Goal: Information Seeking & Learning: Check status

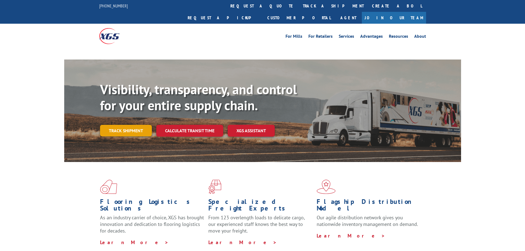
click at [135, 125] on link "Track shipment" at bounding box center [126, 131] width 52 height 12
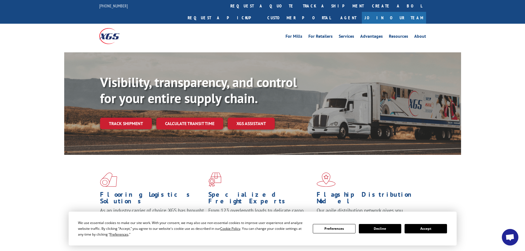
drag, startPoint x: 427, startPoint y: 232, endPoint x: 424, endPoint y: 232, distance: 3.0
click at [427, 232] on button "Accept" at bounding box center [426, 228] width 42 height 9
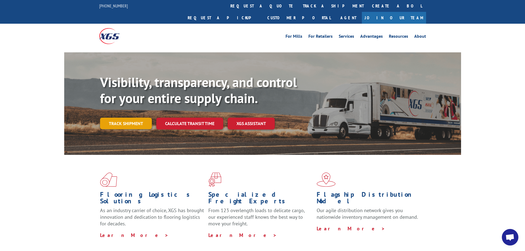
click at [134, 118] on link "Track shipment" at bounding box center [126, 124] width 52 height 12
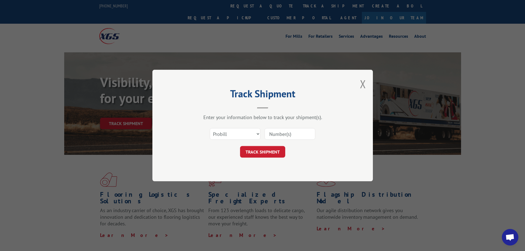
click at [273, 131] on input at bounding box center [290, 134] width 51 height 12
paste input "17516872"
type input "17516872"
click at [267, 148] on button "TRACK SHIPMENT" at bounding box center [262, 152] width 45 height 12
